Goal: Task Accomplishment & Management: Complete application form

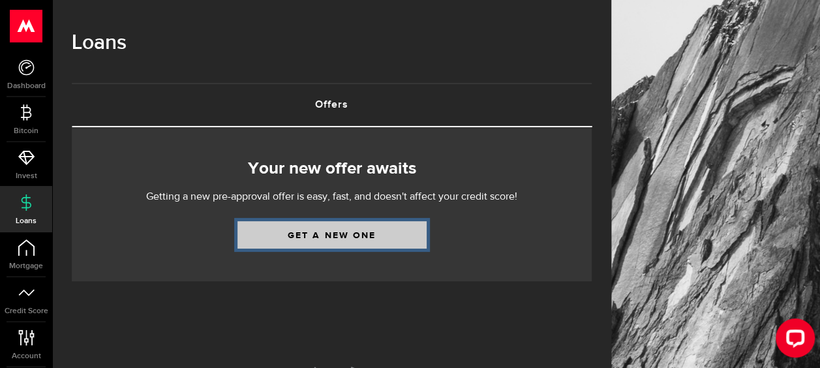
click at [307, 238] on link "Get a new one" at bounding box center [331, 234] width 189 height 27
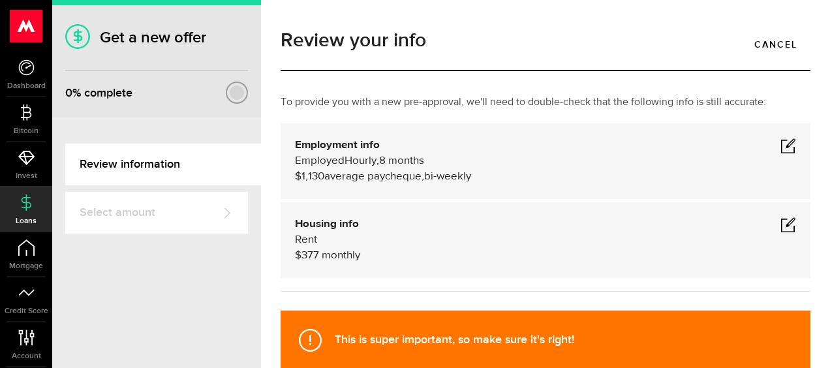
scroll to position [82, 0]
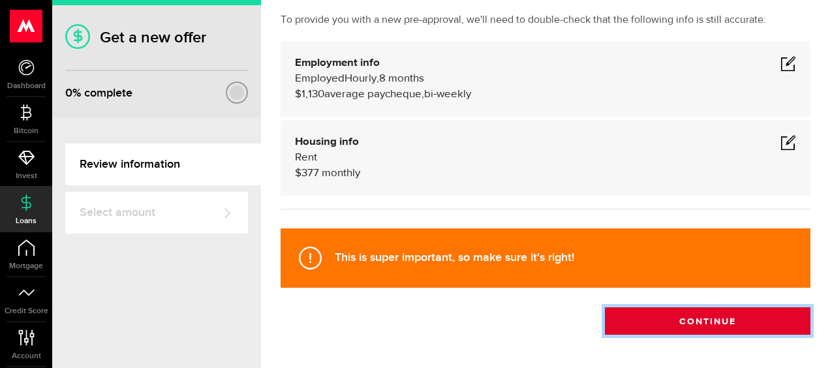
click at [623, 327] on button "Continue" at bounding box center [707, 320] width 205 height 27
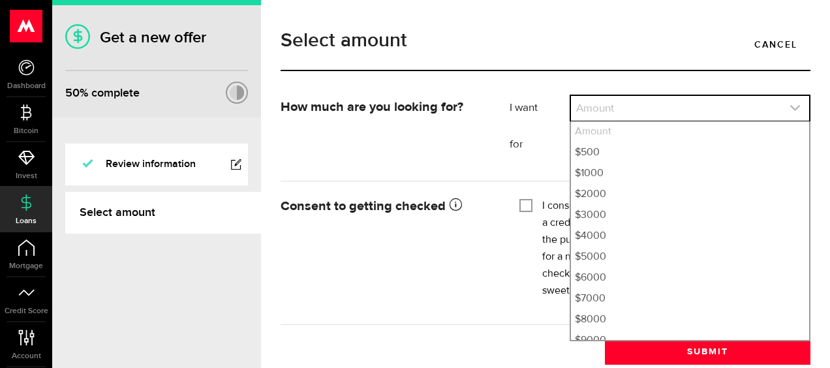
click at [755, 105] on link "expand select" at bounding box center [690, 108] width 238 height 25
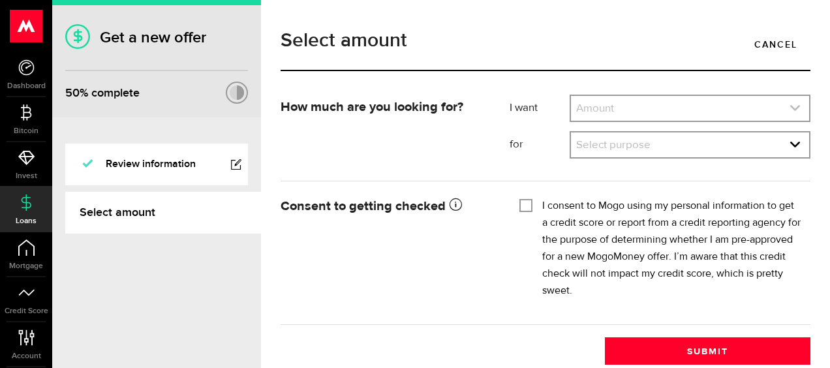
click at [755, 105] on link "expand select" at bounding box center [690, 108] width 238 height 25
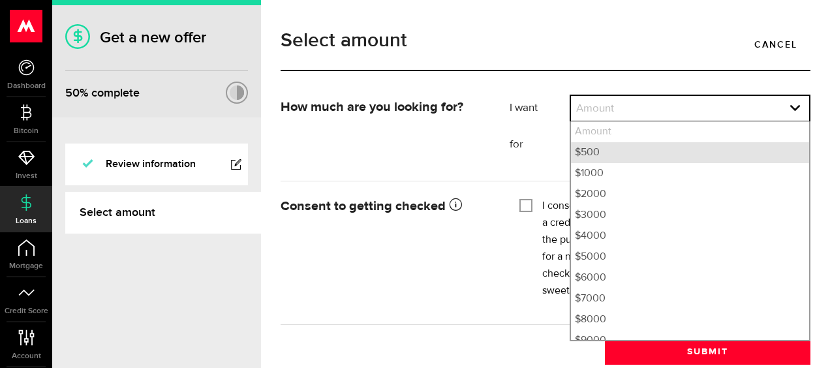
click at [605, 144] on li "$500" at bounding box center [690, 152] width 238 height 21
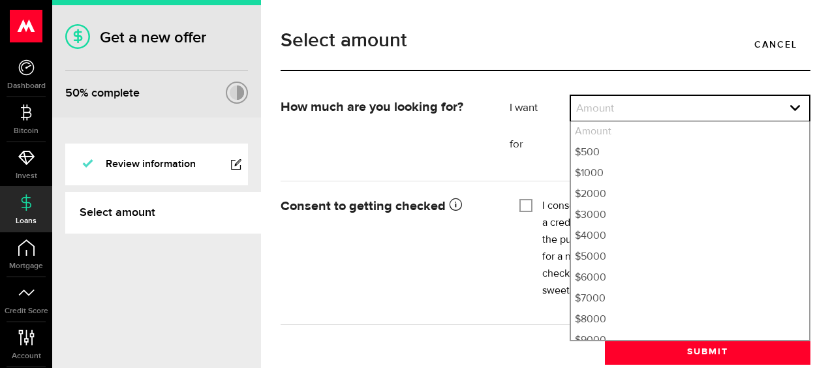
select select "500"
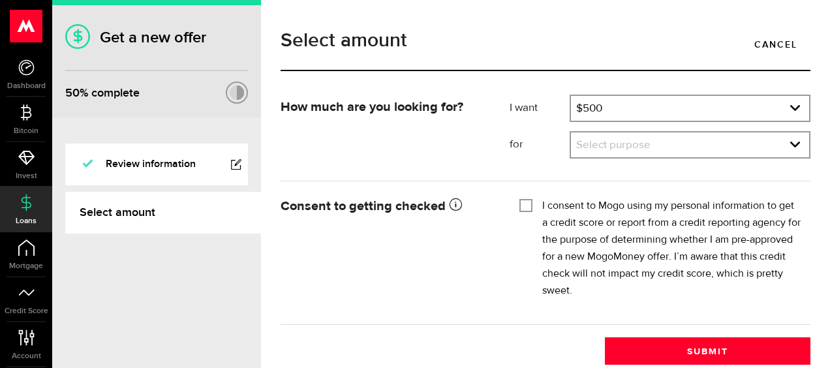
click at [605, 144] on link "expand select" at bounding box center [690, 144] width 238 height 25
click at [789, 139] on span "expand select" at bounding box center [794, 144] width 11 height 11
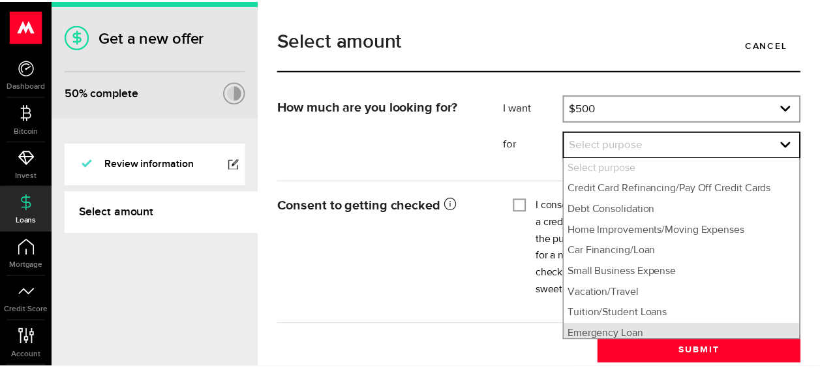
scroll to position [6, 0]
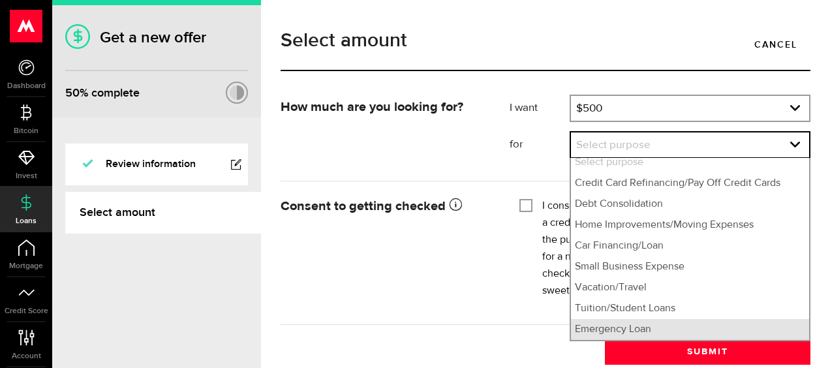
click at [581, 328] on li "Emergency Loan" at bounding box center [690, 329] width 238 height 21
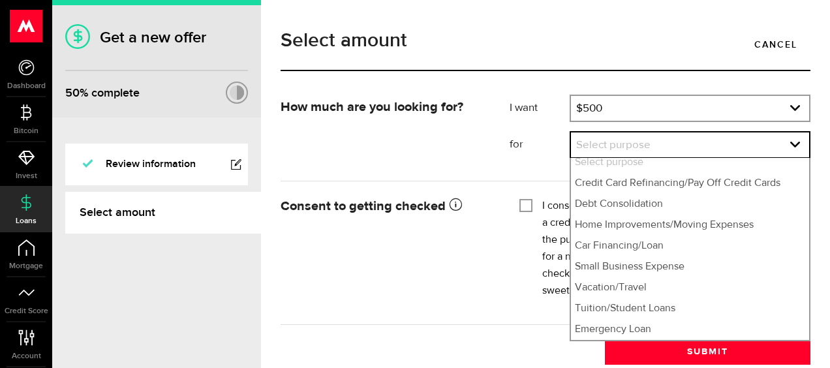
select select "Emergency Loan"
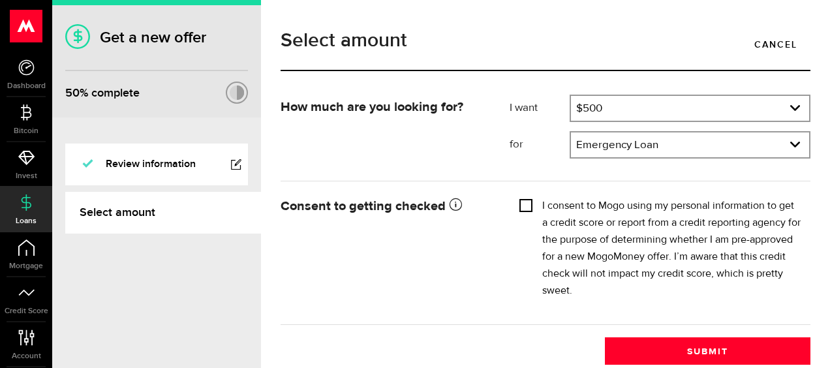
click at [519, 204] on input "I consent to Mogo using my personal information to get a credit score or report…" at bounding box center [525, 204] width 13 height 13
checkbox input "true"
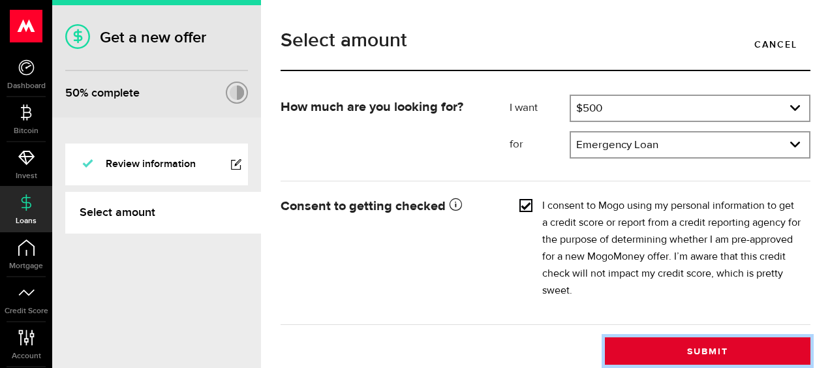
click at [660, 358] on button "Submit" at bounding box center [707, 350] width 205 height 27
